Goal: Check status: Check status

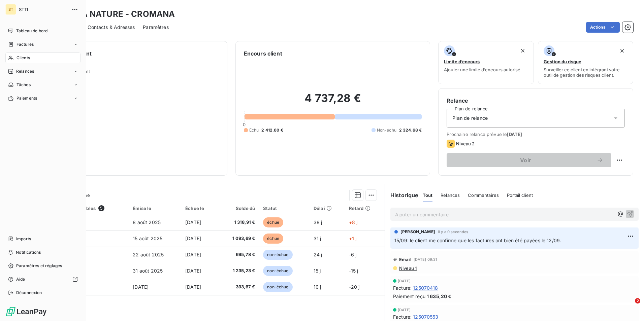
click at [38, 54] on div "Clients" at bounding box center [42, 58] width 75 height 11
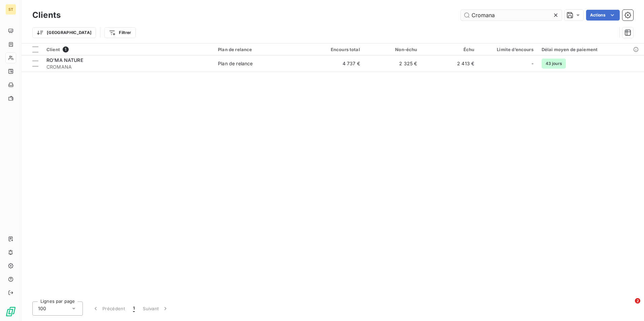
click at [515, 15] on input "Cromana" at bounding box center [511, 15] width 101 height 11
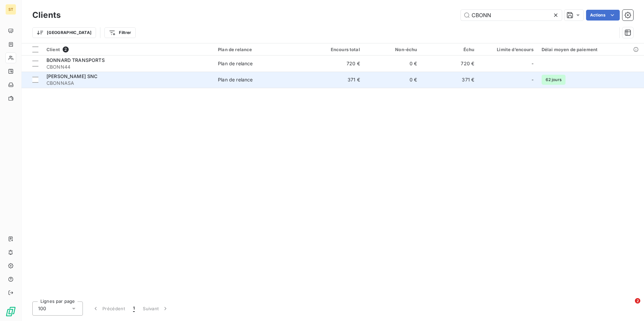
type input "CBONN"
click at [181, 82] on span "CBONNASA" at bounding box center [127, 83] width 163 height 7
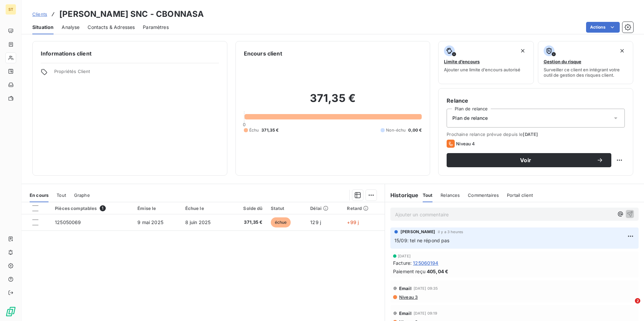
click at [101, 26] on span "Contacts & Adresses" at bounding box center [111, 27] width 47 height 7
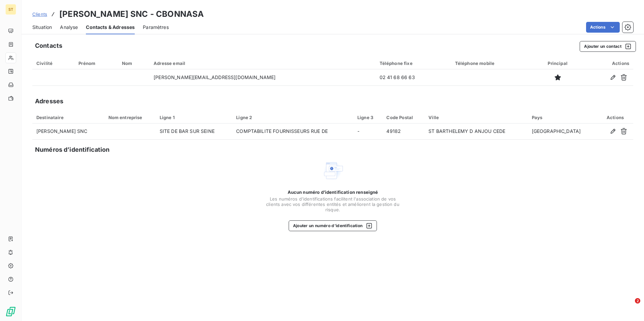
click at [115, 28] on span "Contacts & Adresses" at bounding box center [110, 27] width 49 height 7
click at [44, 27] on span "Situation" at bounding box center [42, 27] width 20 height 7
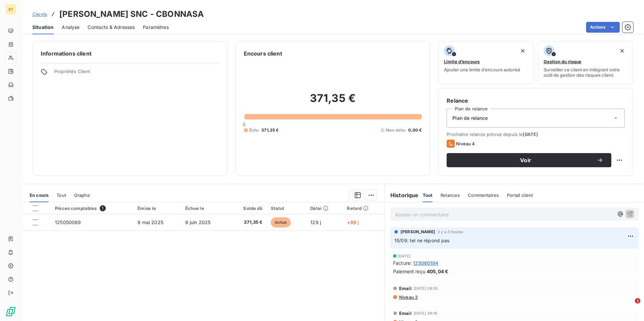
click at [423, 217] on p "Ajouter un commentaire ﻿" at bounding box center [504, 215] width 219 height 8
click at [468, 215] on p "15/09: Le site de [GEOGRAPHIC_DATA]" at bounding box center [504, 215] width 219 height 8
drag, startPoint x: 505, startPoint y: 215, endPoint x: 487, endPoint y: 213, distance: 17.9
click at [524, 215] on p "15/09: Le site de [GEOGRAPHIC_DATA] Seine a fermé définitivement." at bounding box center [504, 215] width 219 height 8
click at [515, 212] on span "15/09: Le site de [GEOGRAPHIC_DATA] Seine a fermé définitivement." at bounding box center [472, 214] width 155 height 6
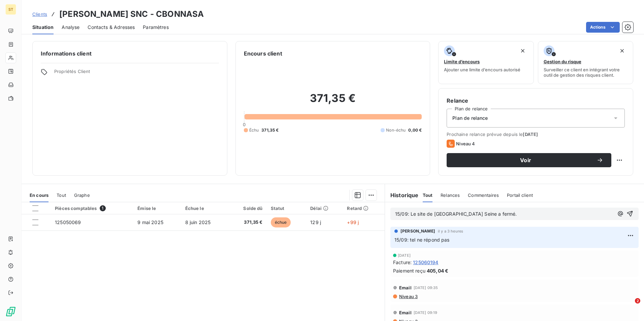
click at [486, 215] on p "15/09: Le site de [GEOGRAPHIC_DATA] Seine a fermé." at bounding box center [504, 215] width 219 height 8
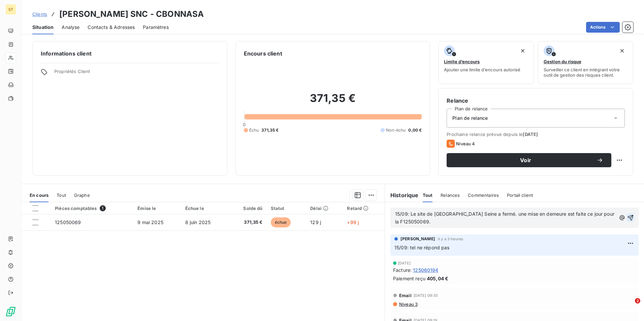
click at [627, 217] on icon "button" at bounding box center [630, 218] width 7 height 7
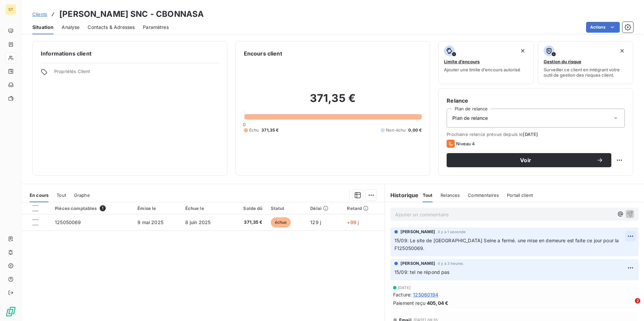
click at [621, 234] on html "ST Clients [PERSON_NAME] SNC - CBONNASA Situation Analyse Contacts & Adresses P…" at bounding box center [322, 160] width 644 height 321
click at [599, 249] on div "Editer" at bounding box center [605, 251] width 38 height 11
click at [409, 240] on span "15/09: Le site de [GEOGRAPHIC_DATA] Seine a fermé. une mise en demeure est fait…" at bounding box center [507, 244] width 226 height 13
click at [450, 248] on p "15/09: Selon l'Est Eclair, le site de [GEOGRAPHIC_DATA] Seine a fermé. une mise…" at bounding box center [510, 244] width 232 height 15
click at [628, 245] on icon "button" at bounding box center [631, 244] width 7 height 7
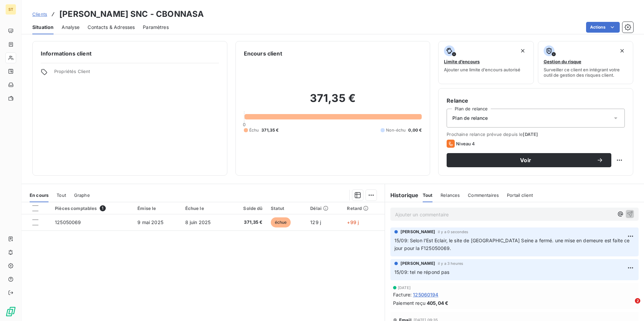
click at [41, 26] on span "Situation" at bounding box center [42, 27] width 21 height 7
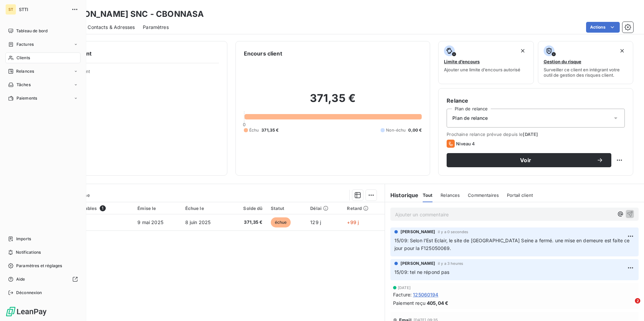
click at [29, 56] on span "Clients" at bounding box center [23, 58] width 13 height 6
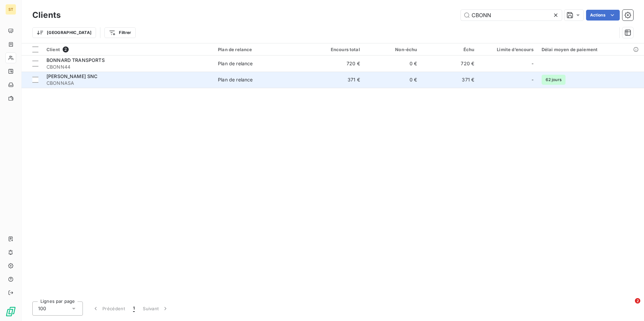
click at [78, 78] on span "[PERSON_NAME] SNC" at bounding box center [71, 76] width 51 height 6
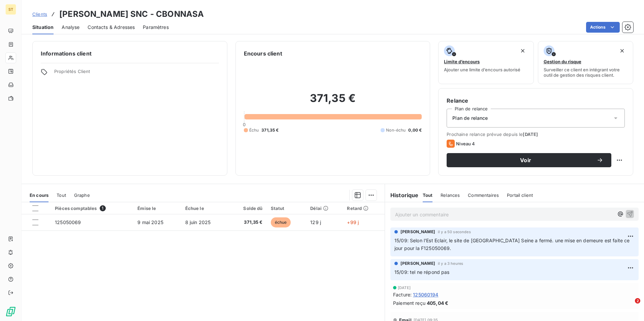
click at [119, 25] on span "Contacts & Adresses" at bounding box center [111, 27] width 47 height 7
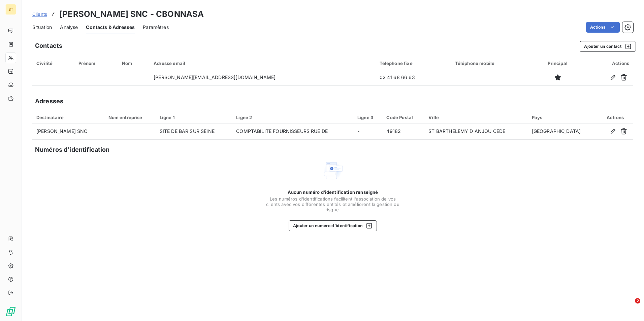
click at [37, 27] on span "Situation" at bounding box center [42, 27] width 20 height 7
